Goal: Task Accomplishment & Management: Manage account settings

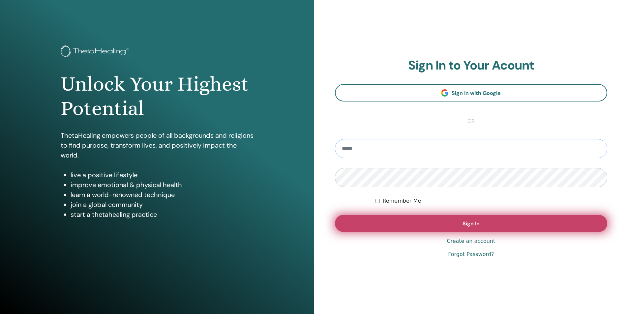
type input "**********"
click at [470, 222] on span "Sign In" at bounding box center [470, 223] width 17 height 7
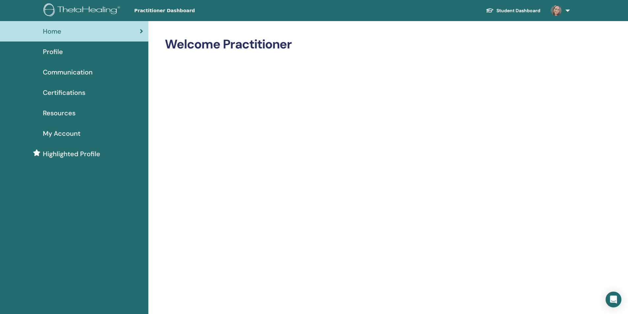
click at [67, 131] on span "My Account" at bounding box center [62, 134] width 38 height 10
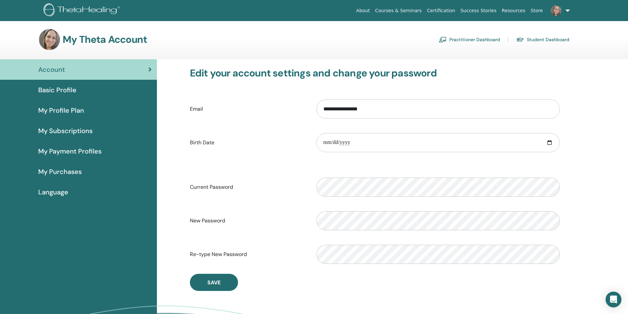
click at [64, 84] on link "Basic Profile" at bounding box center [78, 90] width 157 height 20
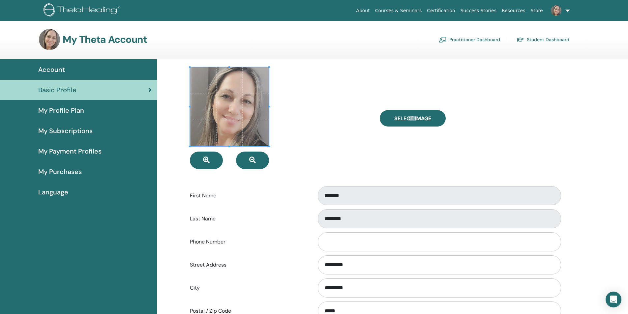
click at [49, 42] on img at bounding box center [49, 39] width 21 height 21
click at [71, 3] on img at bounding box center [83, 10] width 79 height 15
